Goal: Task Accomplishment & Management: Manage account settings

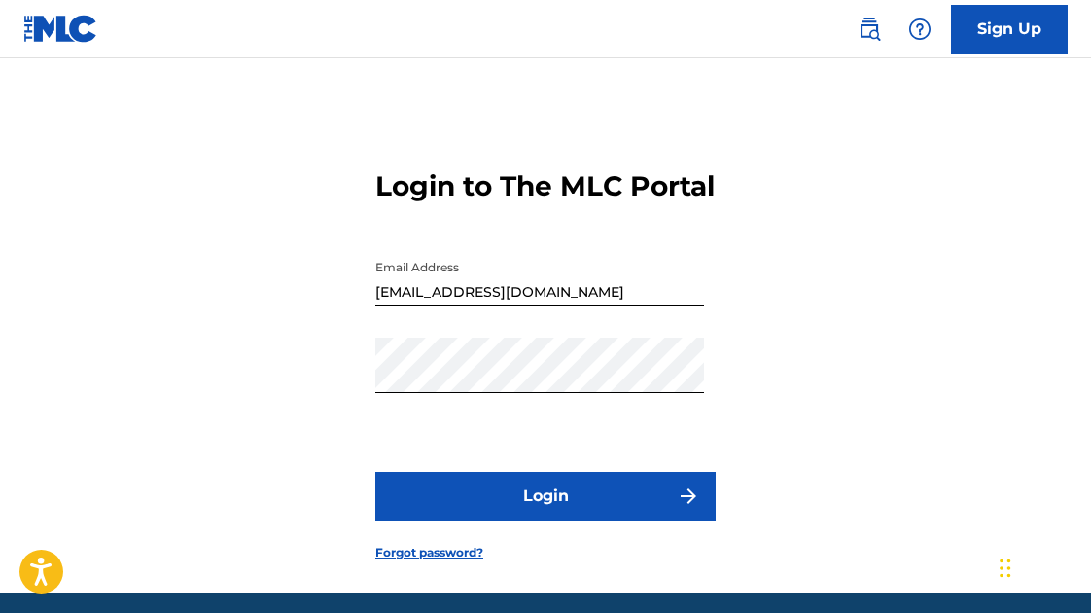
click at [580, 516] on button "Login" at bounding box center [545, 496] width 340 height 49
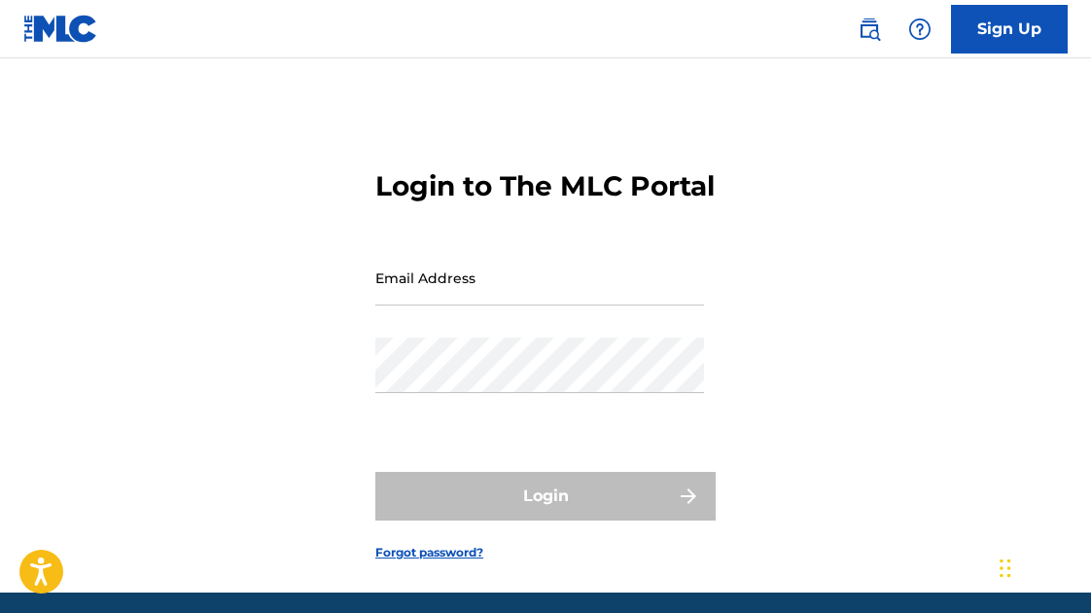
type input "[EMAIL_ADDRESS][DOMAIN_NAME]"
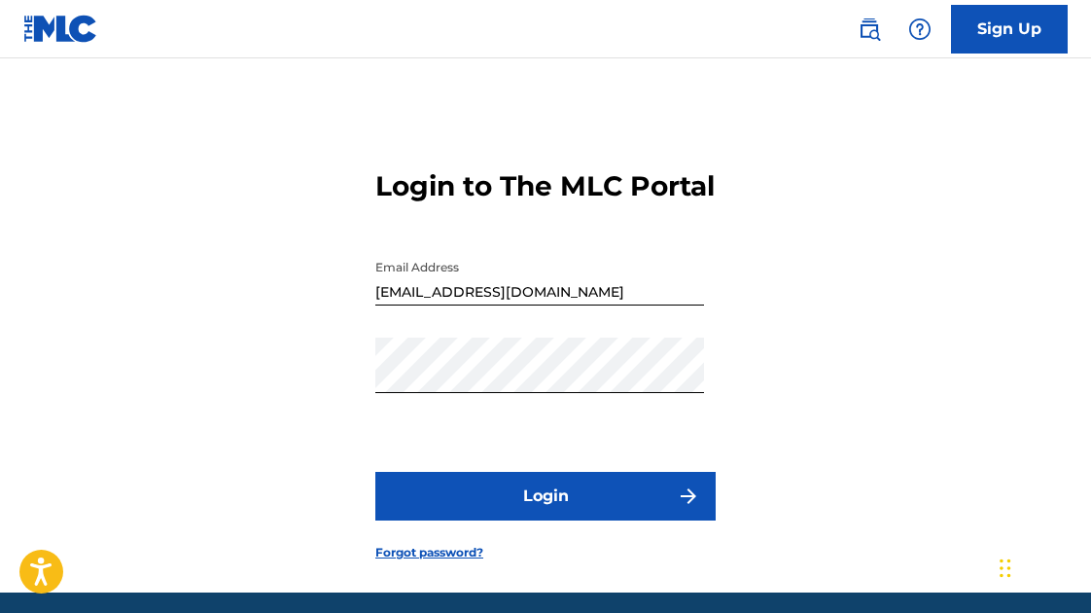
click at [554, 520] on div "Login" at bounding box center [545, 496] width 340 height 49
click at [554, 520] on button "Login" at bounding box center [545, 496] width 340 height 49
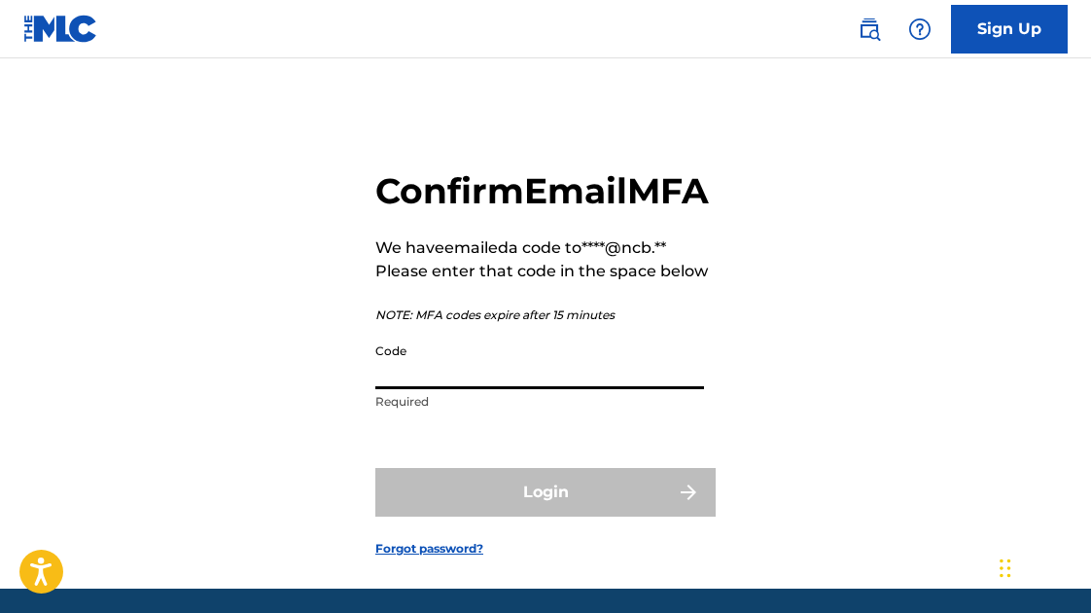
click at [516, 389] on input "Code" at bounding box center [539, 361] width 329 height 55
paste input "523134"
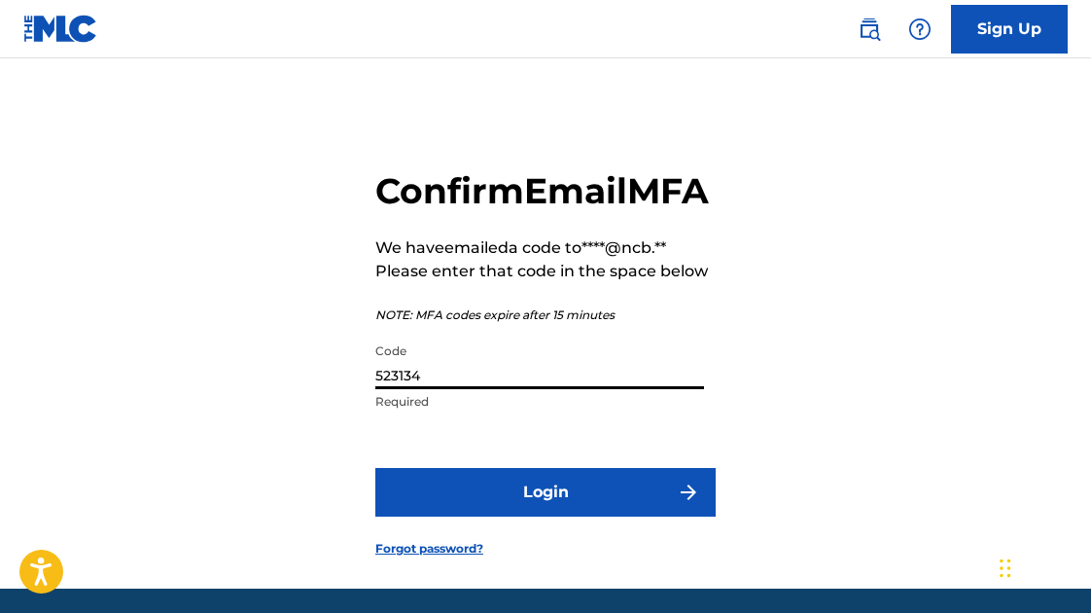
type input "523134"
click at [375, 468] on button "Login" at bounding box center [545, 492] width 340 height 49
